Goal: Task Accomplishment & Management: Complete application form

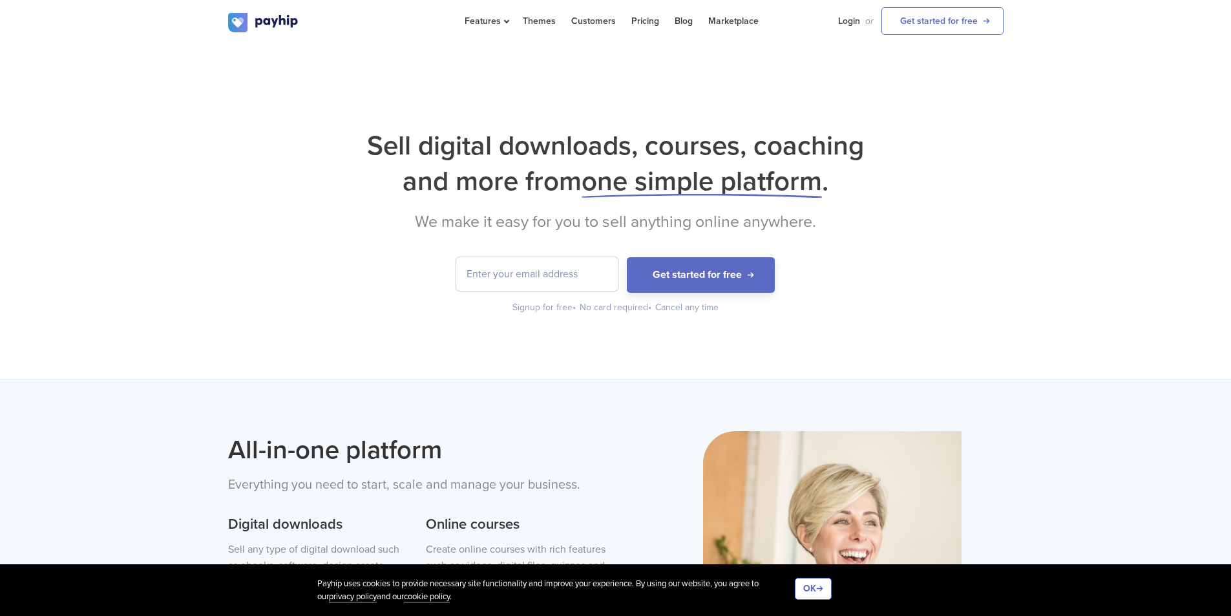
click at [545, 273] on input "email" at bounding box center [537, 274] width 162 height 34
paste input "Alfie.chappers@outlook.com"
type input "Alfie.chappers@outlook.com"
click at [627, 257] on button "Get started for free" at bounding box center [701, 275] width 148 height 36
click at [853, 23] on link "Login" at bounding box center [849, 21] width 22 height 42
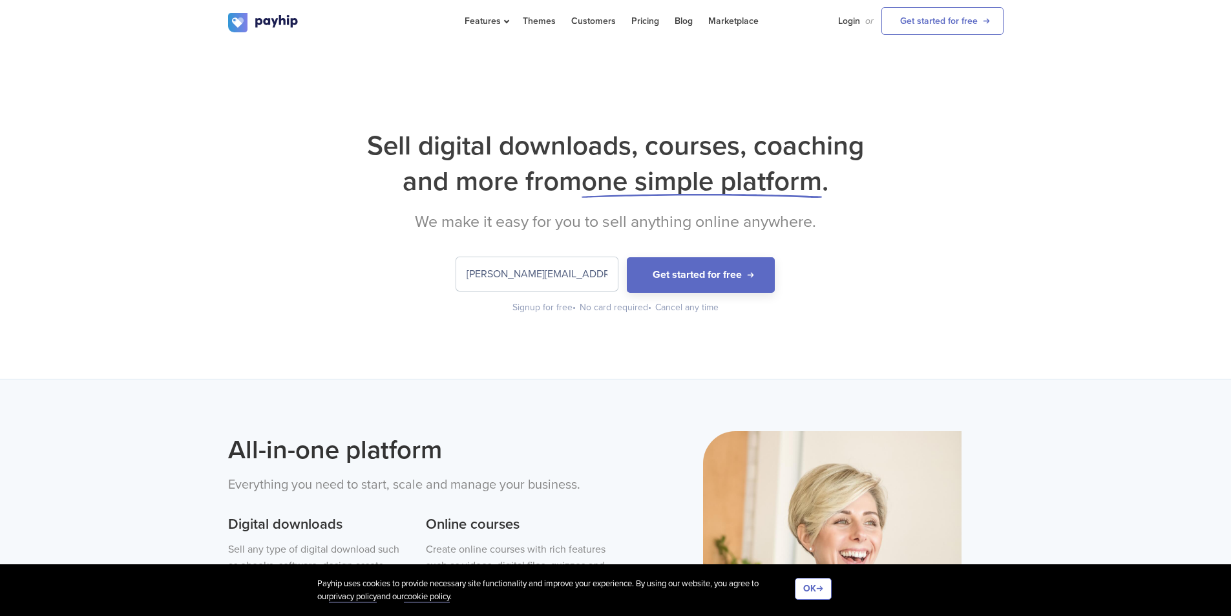
click at [576, 276] on input "Alfie.chappers@outlook.com" at bounding box center [537, 274] width 162 height 34
drag, startPoint x: 596, startPoint y: 276, endPoint x: 379, endPoint y: 278, distance: 217.1
click at [379, 278] on form "Alfie.chappers@outlook.com Get started for free" at bounding box center [615, 275] width 775 height 36
paste input "Alfie.chapman09@outlook.com"
type input "Alfie.chapman09@outlook.com"
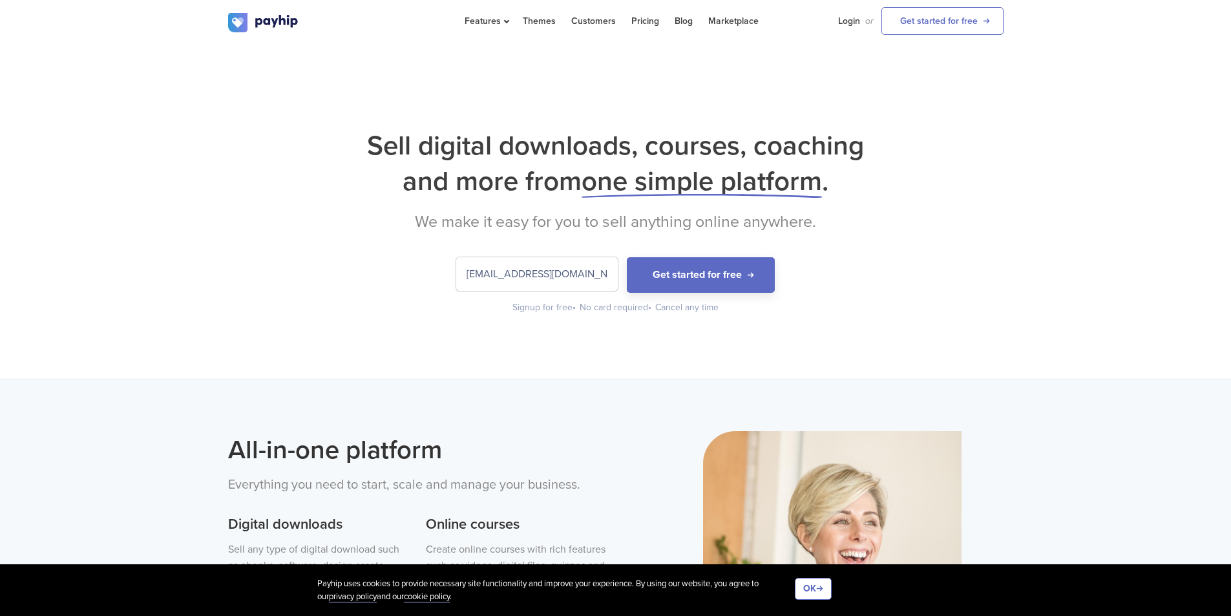
click at [627, 257] on button "Get started for free" at bounding box center [701, 275] width 148 height 36
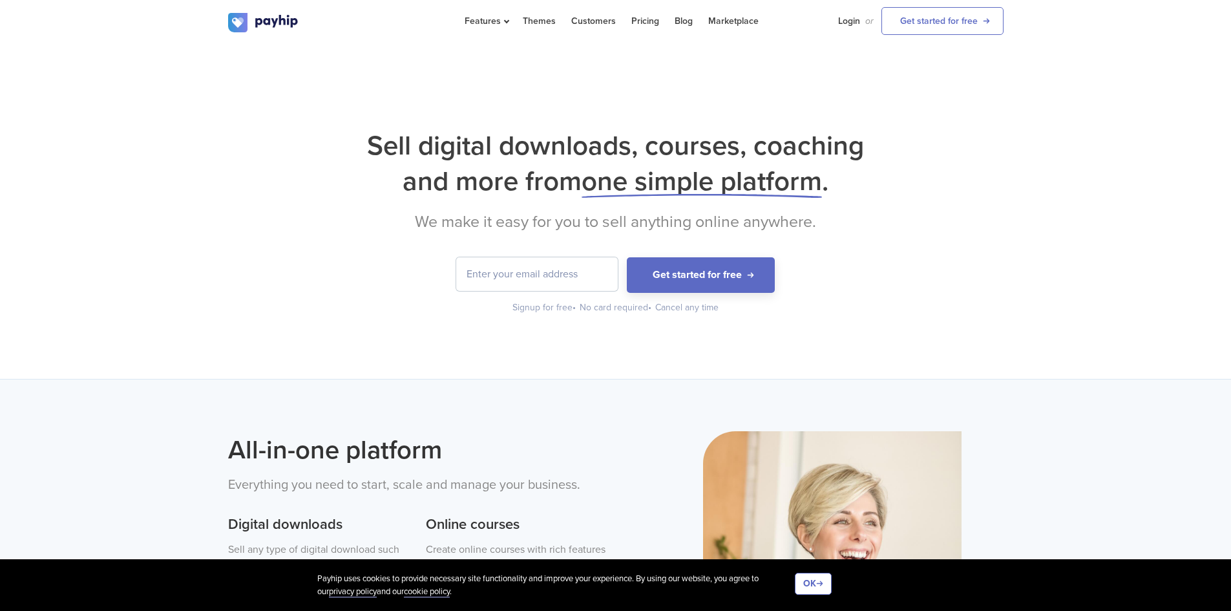
drag, startPoint x: 572, startPoint y: 269, endPoint x: 605, endPoint y: 254, distance: 36.7
click at [572, 269] on input "email" at bounding box center [537, 274] width 162 height 34
click at [855, 16] on link "Login" at bounding box center [849, 21] width 22 height 42
